Goal: Transaction & Acquisition: Subscribe to service/newsletter

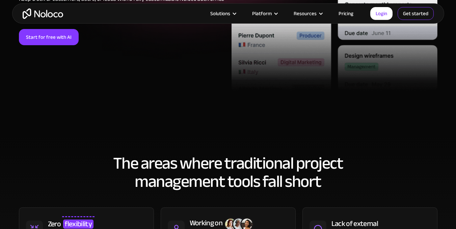
click at [411, 11] on link "Get started" at bounding box center [415, 13] width 36 height 13
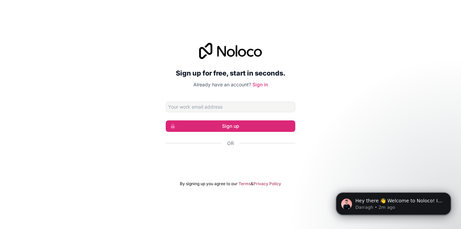
click at [353, 41] on div "Sign up for free, start in seconds. Already have an account? Sign in Sign up Or…" at bounding box center [230, 114] width 461 height 163
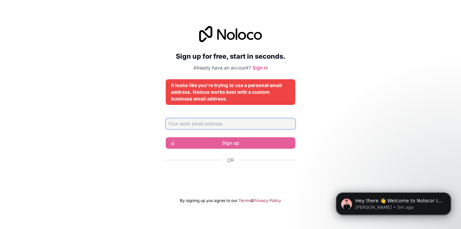
click at [241, 122] on input "Email address" at bounding box center [230, 123] width 129 height 11
click at [327, 119] on div "Sign up for free, start in seconds. Already have an account? Sign in It looks l…" at bounding box center [230, 115] width 461 height 196
click at [211, 124] on input "Email address" at bounding box center [230, 123] width 129 height 11
type input "[EMAIL_ADDRESS][DOMAIN_NAME]"
click at [217, 125] on input "[EMAIL_ADDRESS][DOMAIN_NAME]" at bounding box center [230, 123] width 129 height 11
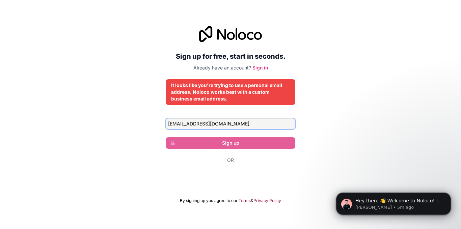
drag, startPoint x: 221, startPoint y: 124, endPoint x: 111, endPoint y: 123, distance: 109.9
click at [111, 123] on div "Sign up for free, start in seconds. Already have an account? Sign in It looks l…" at bounding box center [230, 115] width 461 height 196
